Goal: Information Seeking & Learning: Learn about a topic

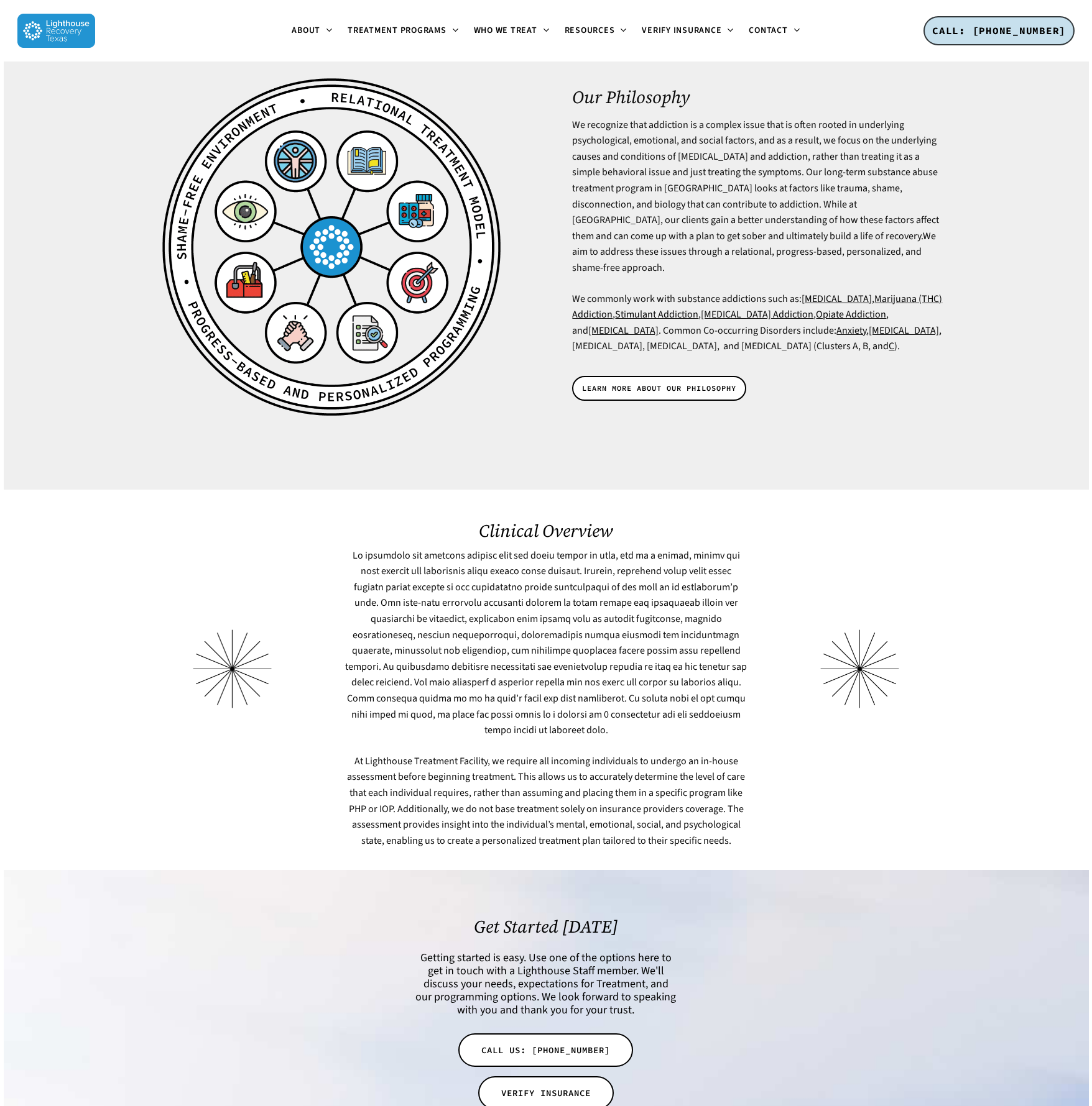
scroll to position [3518, 0]
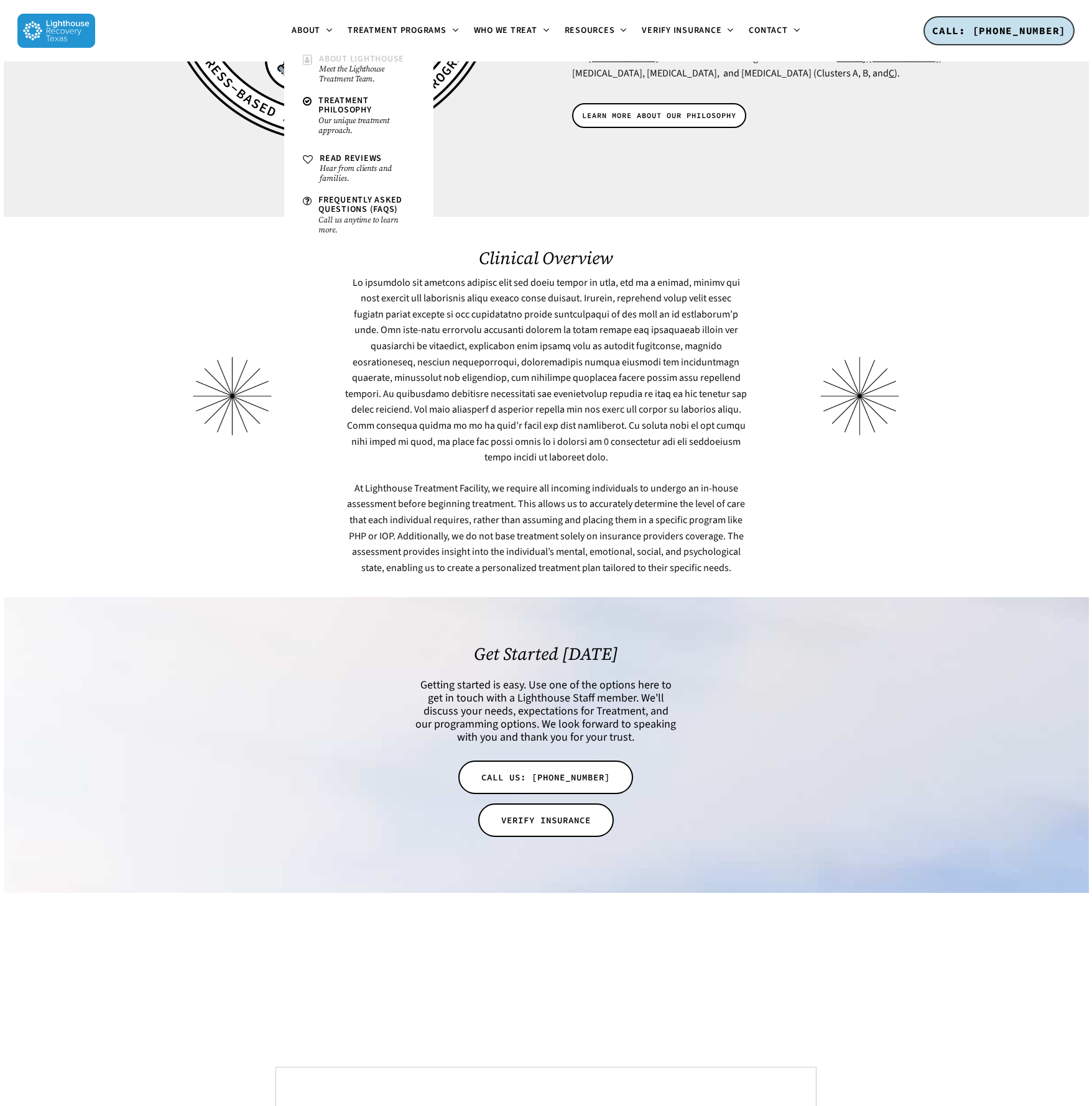
click at [327, 64] on small "Meet the Lighthouse Treatment Team." at bounding box center [366, 74] width 96 height 20
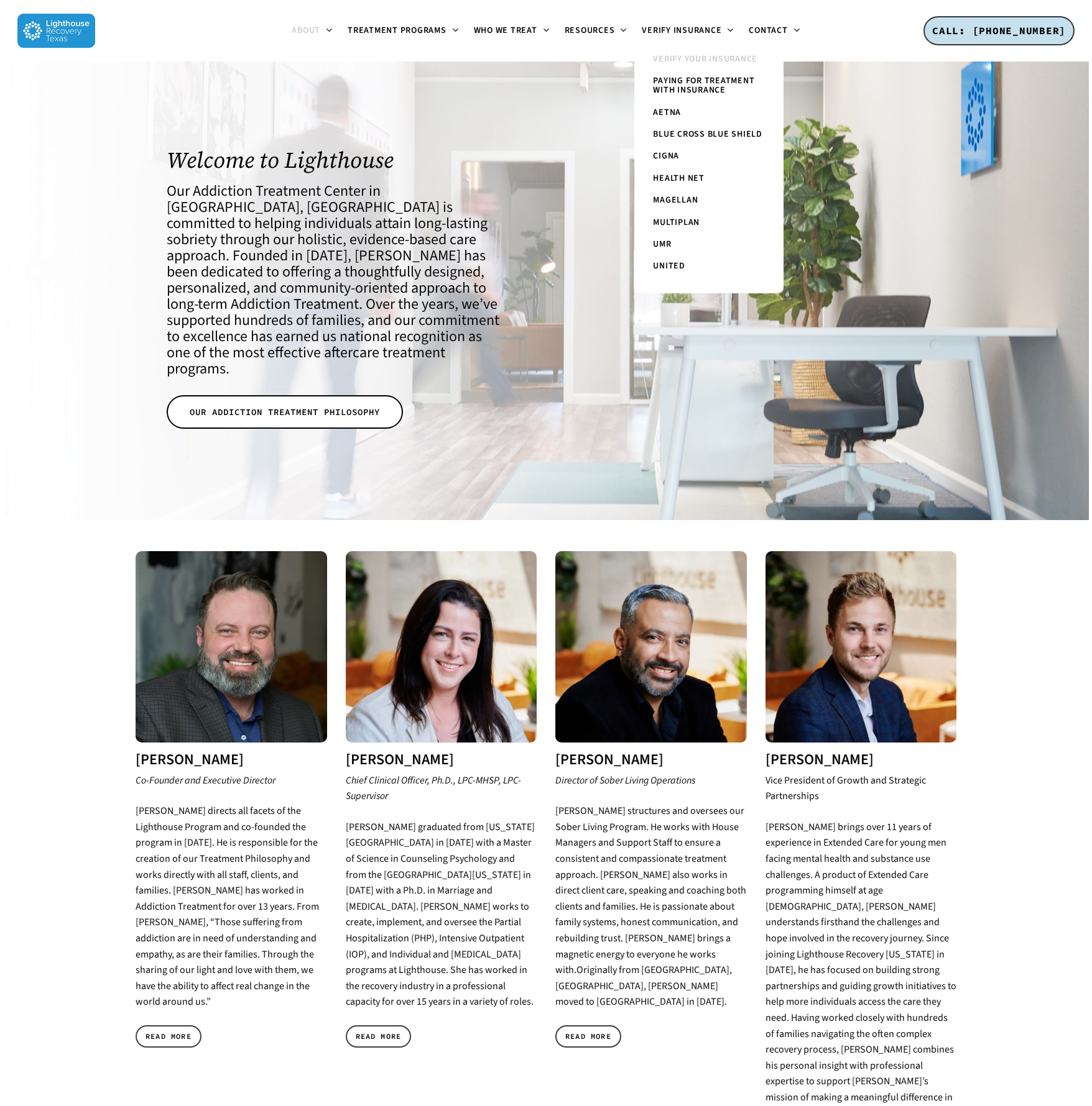
click at [701, 52] on link "Verify Your Insurance" at bounding box center [708, 59] width 124 height 21
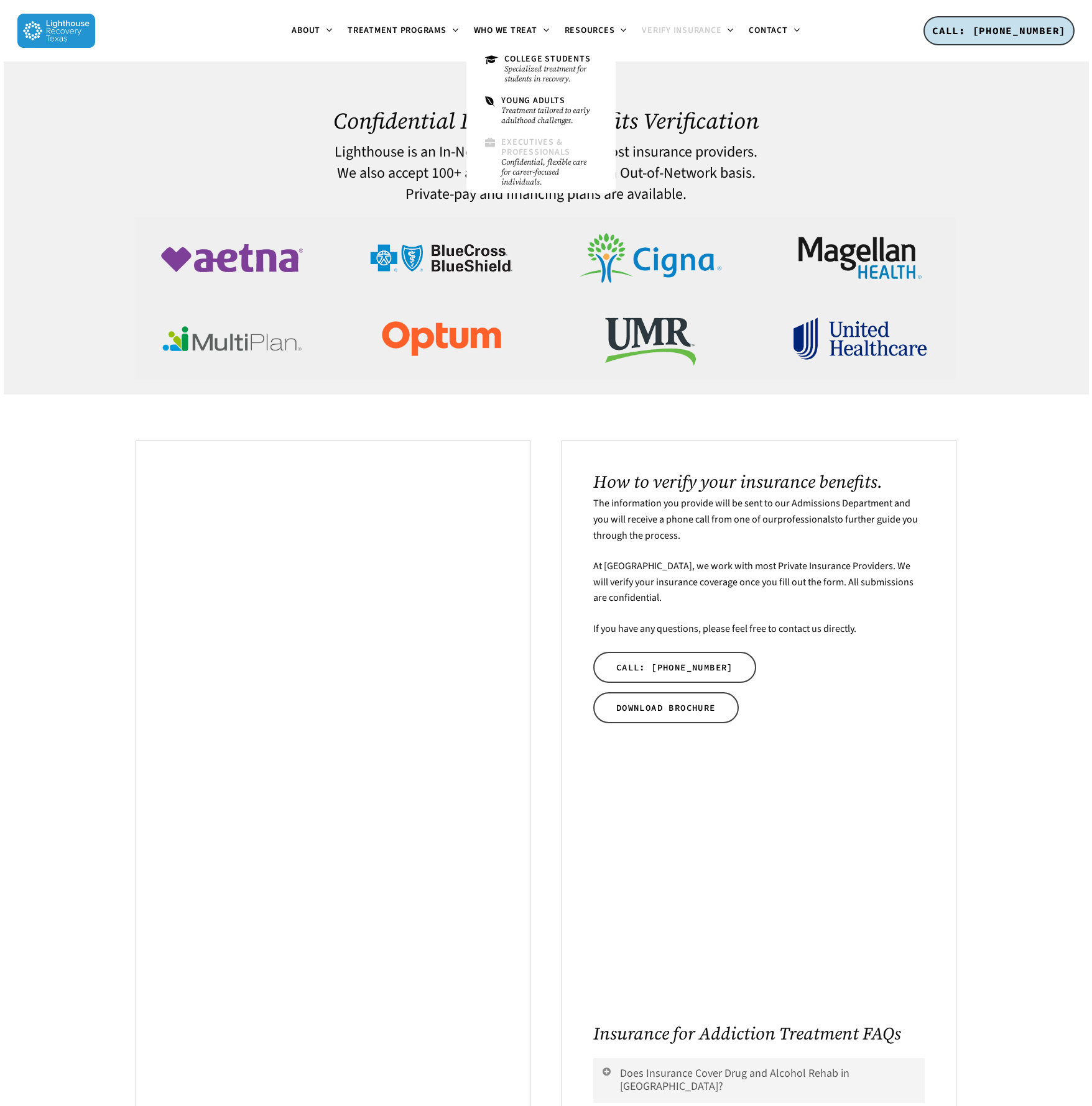
click at [514, 155] on span "Executives & Professionals" at bounding box center [535, 147] width 69 height 21
